Goal: Check status: Check status

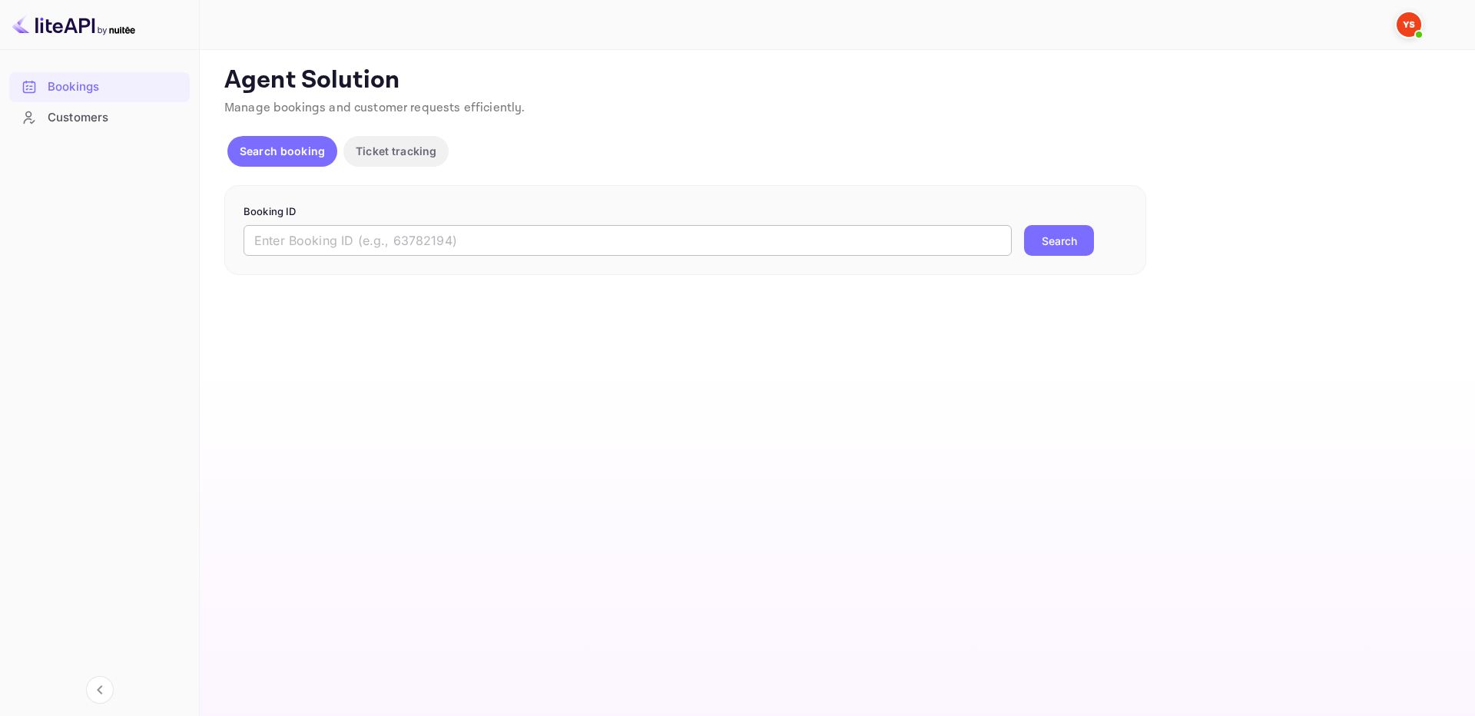
click at [924, 239] on input "text" at bounding box center [627, 240] width 768 height 31
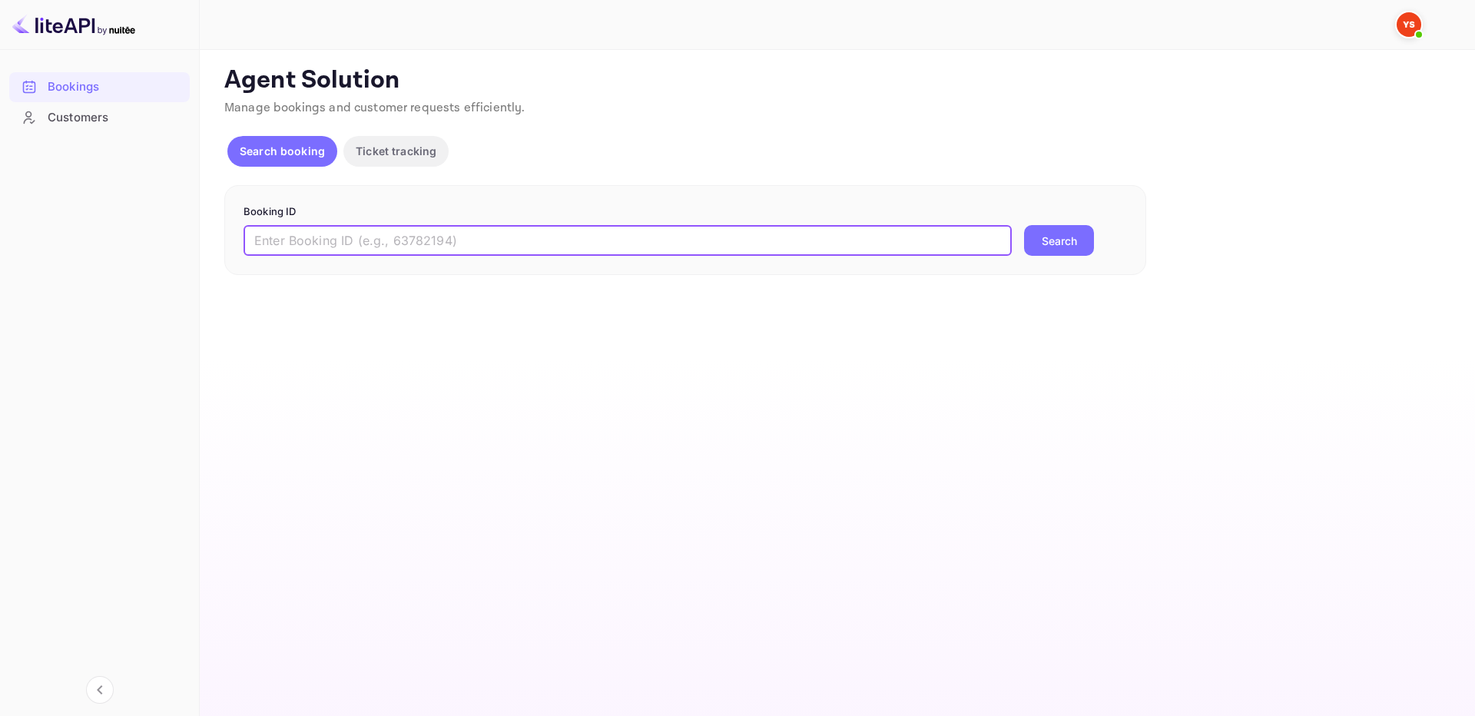
paste input "9957412"
type input "9957412"
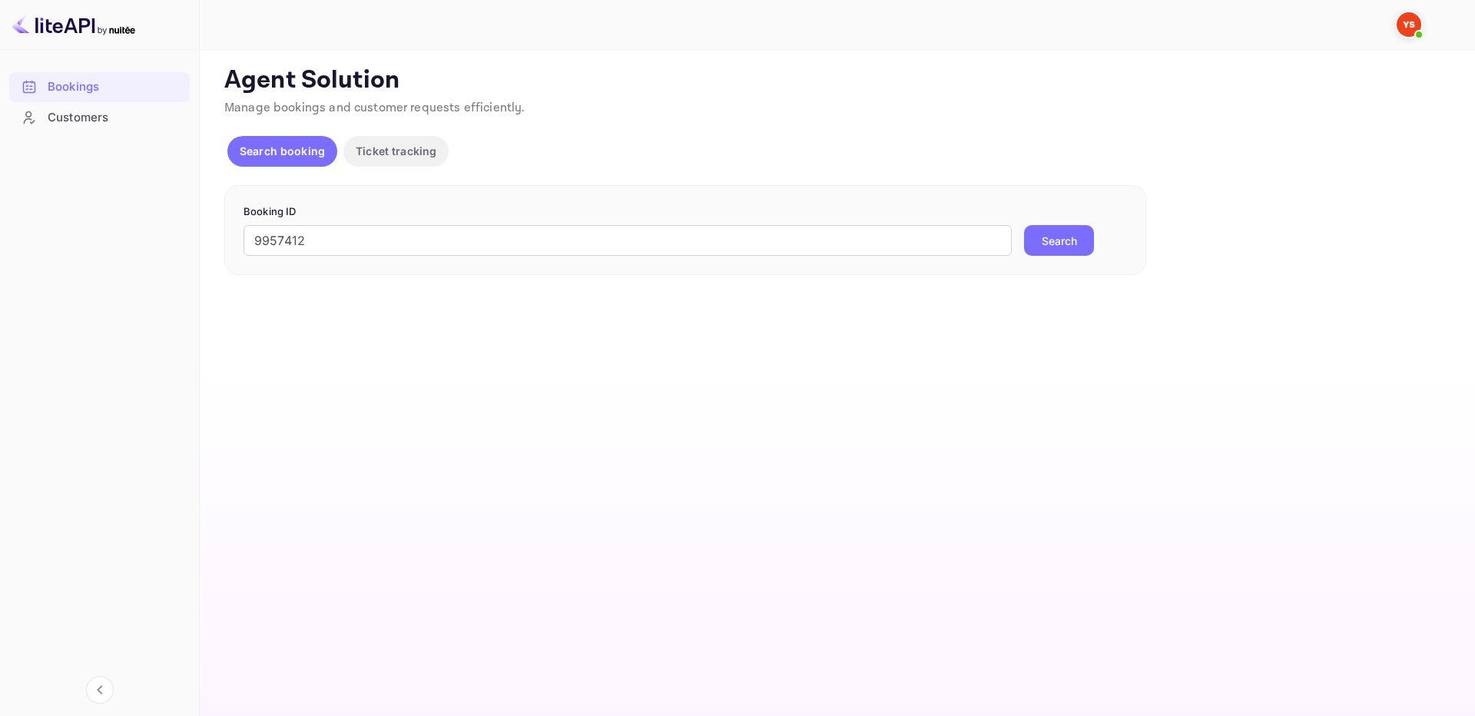
click at [1035, 240] on button "Search" at bounding box center [1059, 240] width 70 height 31
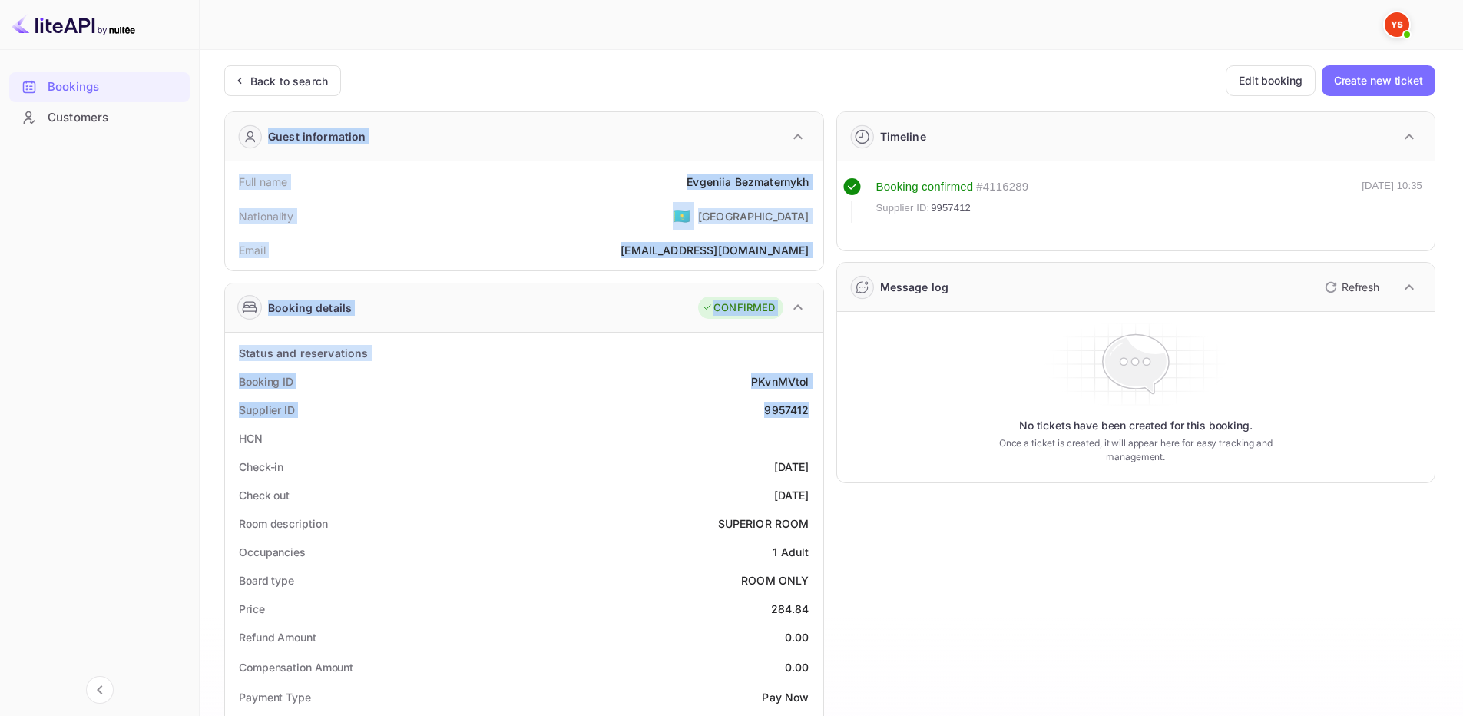
click at [714, 396] on div "Supplier ID 9957412" at bounding box center [524, 410] width 586 height 28
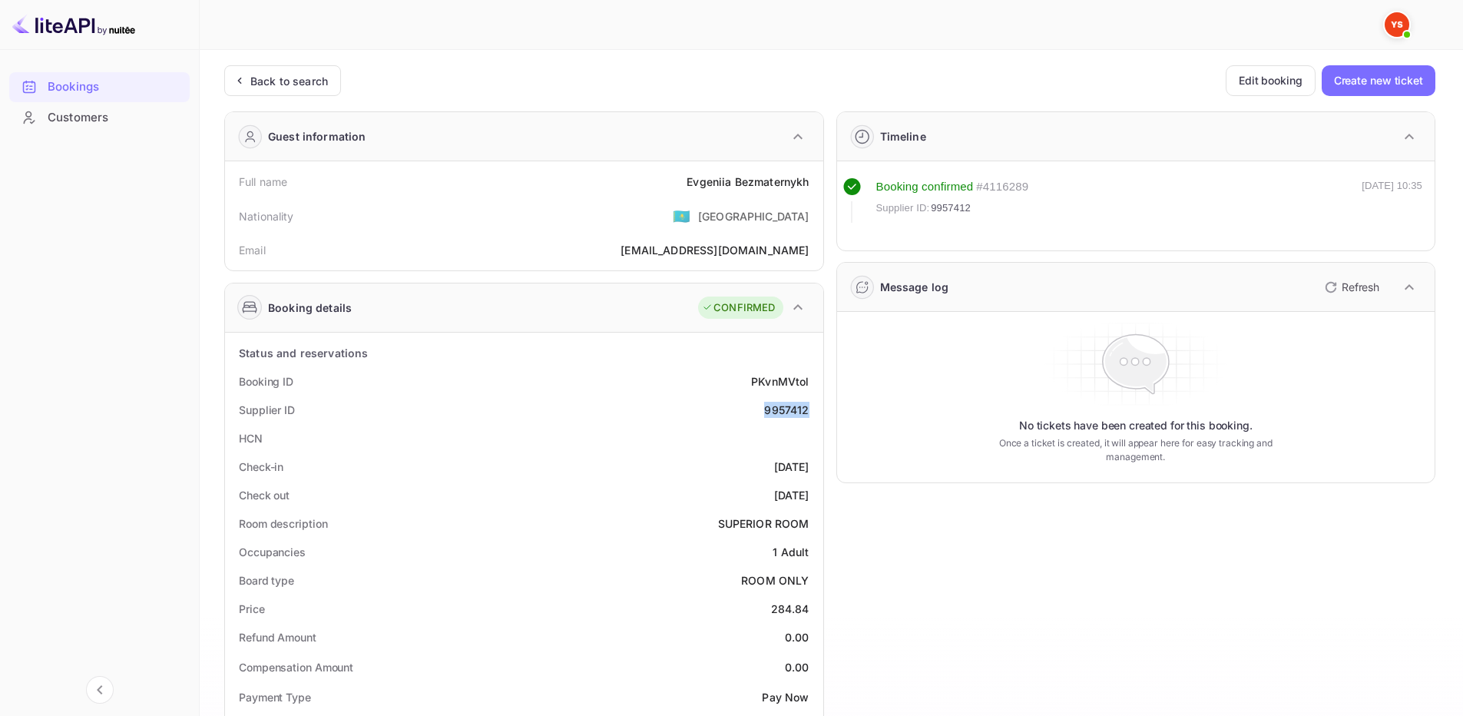
drag, startPoint x: 759, startPoint y: 408, endPoint x: 808, endPoint y: 409, distance: 49.2
click at [808, 409] on div "Supplier ID 9957412" at bounding box center [524, 410] width 586 height 28
copy div "9957412"
drag, startPoint x: 667, startPoint y: 167, endPoint x: 807, endPoint y: 186, distance: 141.1
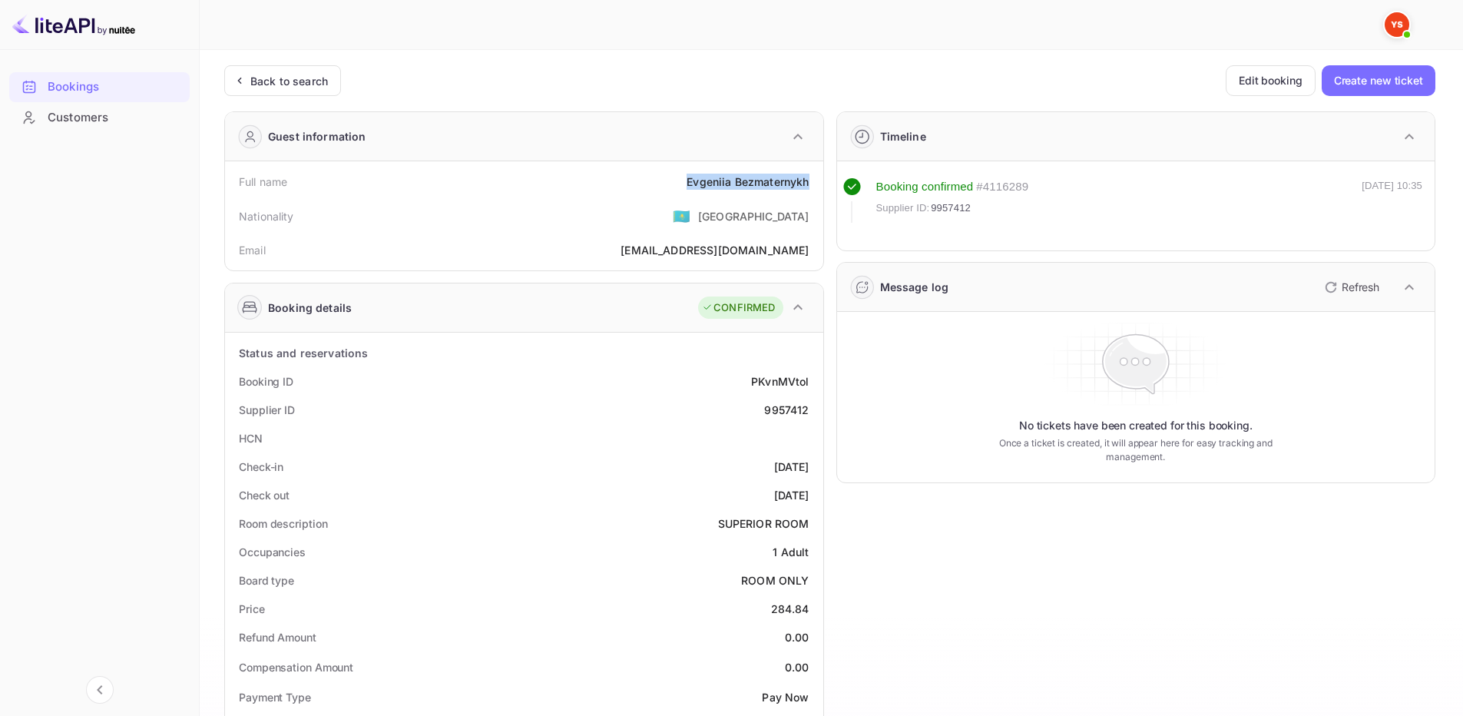
click at [807, 186] on div "Full name [PERSON_NAME] Nationality 🇰🇿 [DEMOGRAPHIC_DATA] Email [EMAIL_ADDRESS]…" at bounding box center [524, 215] width 598 height 109
copy div "[PERSON_NAME]"
drag, startPoint x: 776, startPoint y: 610, endPoint x: 810, endPoint y: 608, distance: 34.6
click at [810, 608] on div "Price 284.84" at bounding box center [524, 609] width 586 height 28
copy div "284.84"
